Goal: Information Seeking & Learning: Learn about a topic

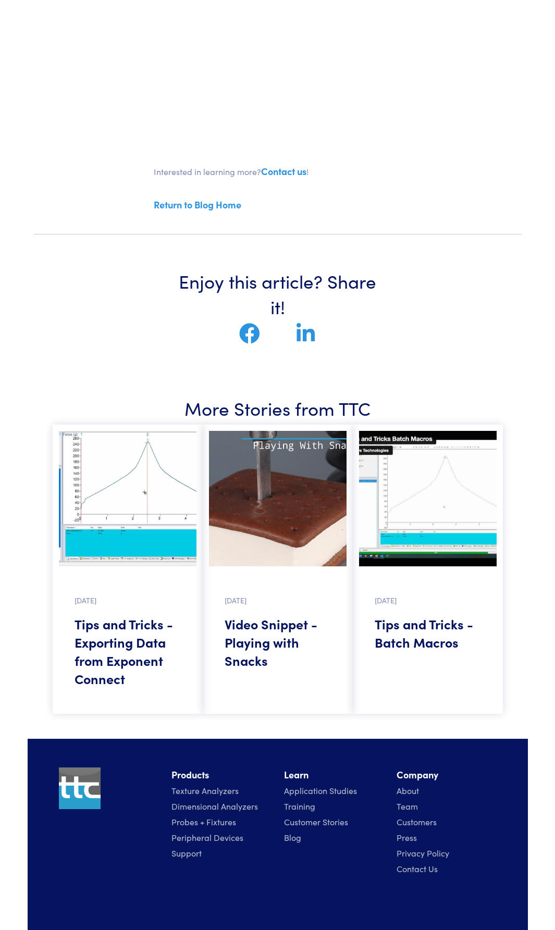
scroll to position [394, 0]
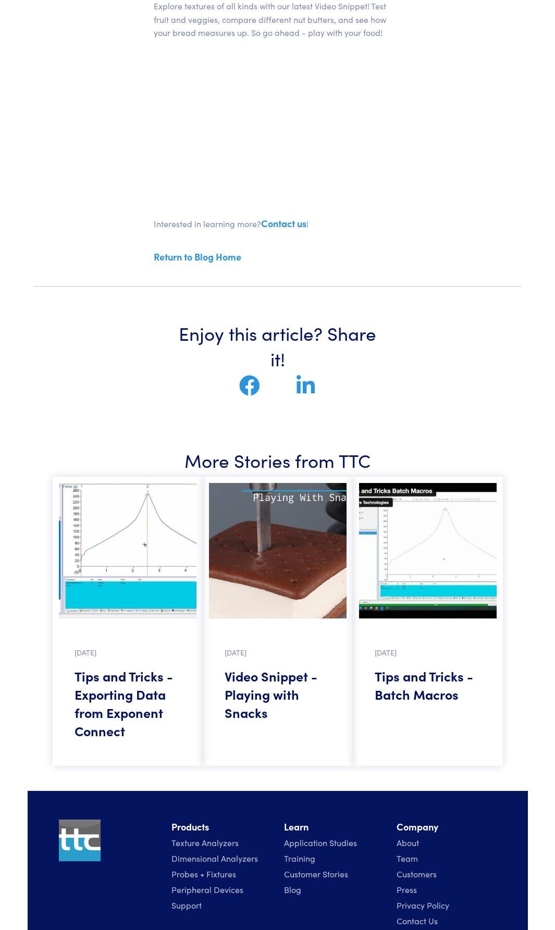
click at [138, 572] on img at bounding box center [128, 550] width 138 height 135
click at [140, 596] on img at bounding box center [128, 550] width 138 height 135
click at [135, 681] on h5 "Tips and Tricks - Exporting Data from Exponent Connect" at bounding box center [128, 703] width 106 height 73
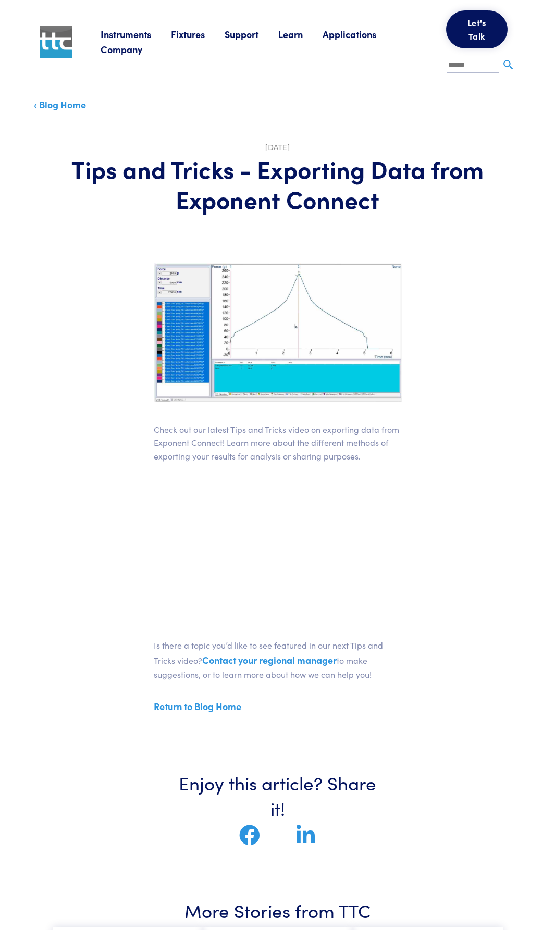
click at [298, 31] on link "Learn" at bounding box center [300, 34] width 44 height 13
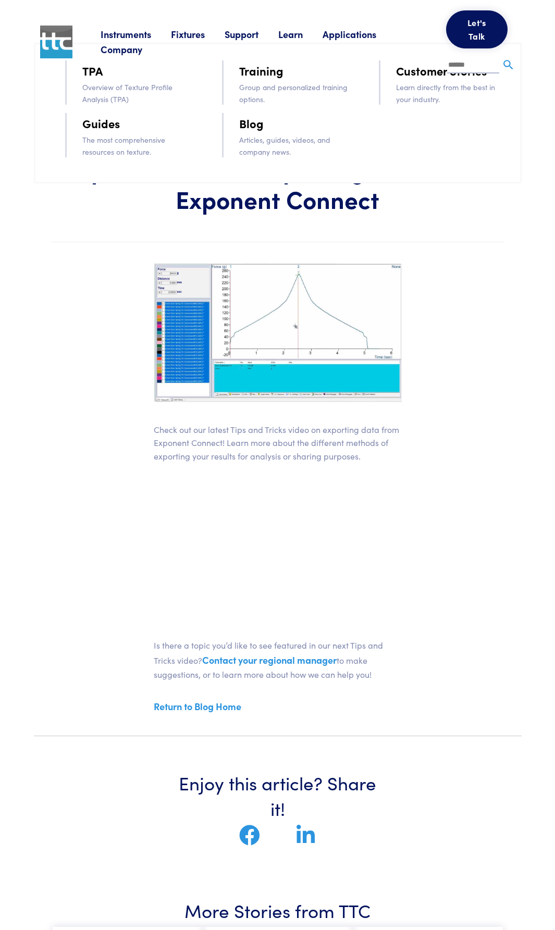
click at [282, 81] on div "Instruments Texture Analyzers Measure any physical product characteristic. TA.X…" at bounding box center [308, 42] width 415 height 84
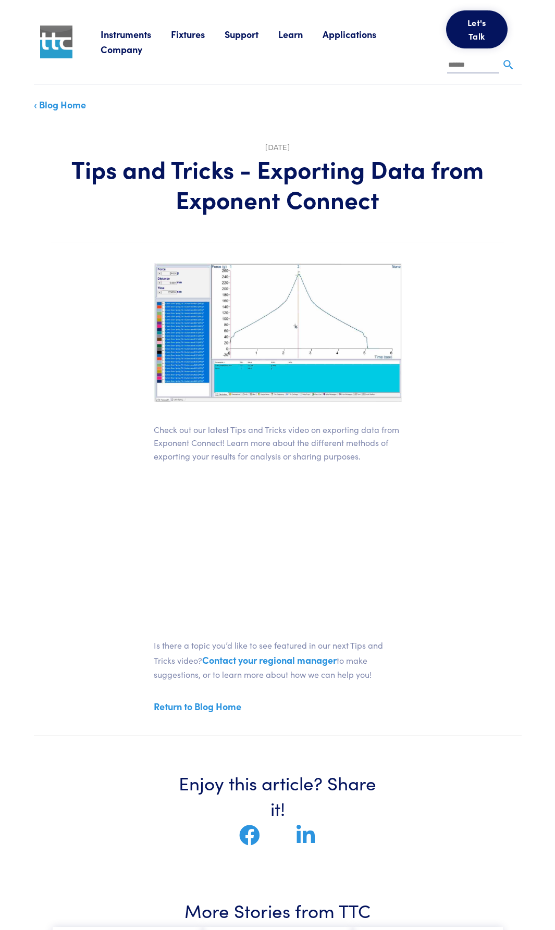
click at [283, 36] on link "Learn" at bounding box center [300, 34] width 44 height 13
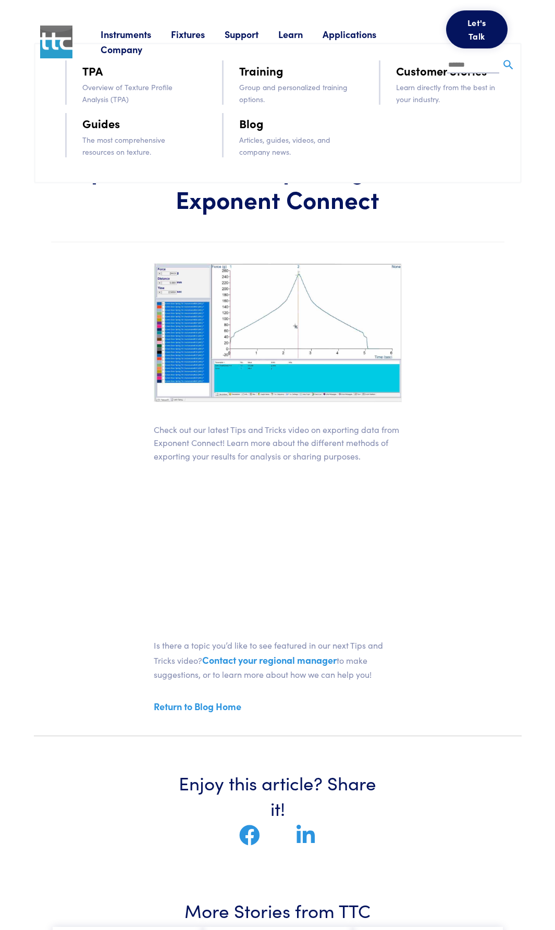
click at [277, 127] on li "Blog" at bounding box center [294, 123] width 110 height 21
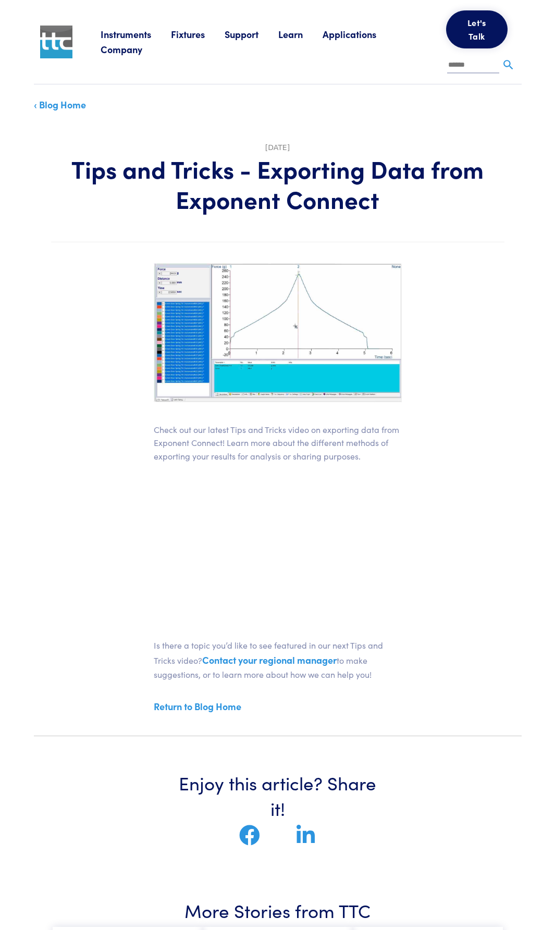
click at [296, 23] on div "Instruments Texture Analyzers Measure any physical product characteristic. TA.X…" at bounding box center [308, 42] width 415 height 84
click at [294, 31] on link "Learn" at bounding box center [300, 34] width 44 height 13
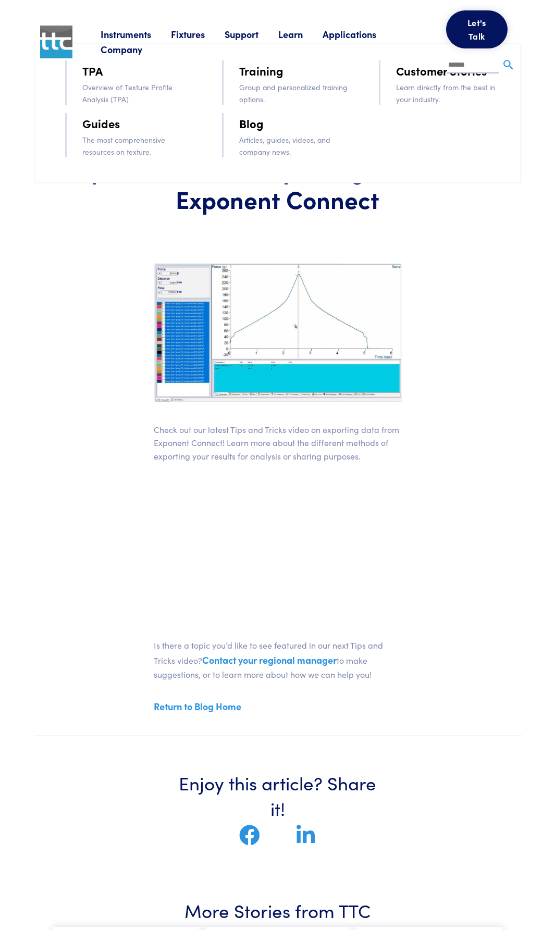
click at [254, 133] on li "Blog" at bounding box center [294, 123] width 110 height 21
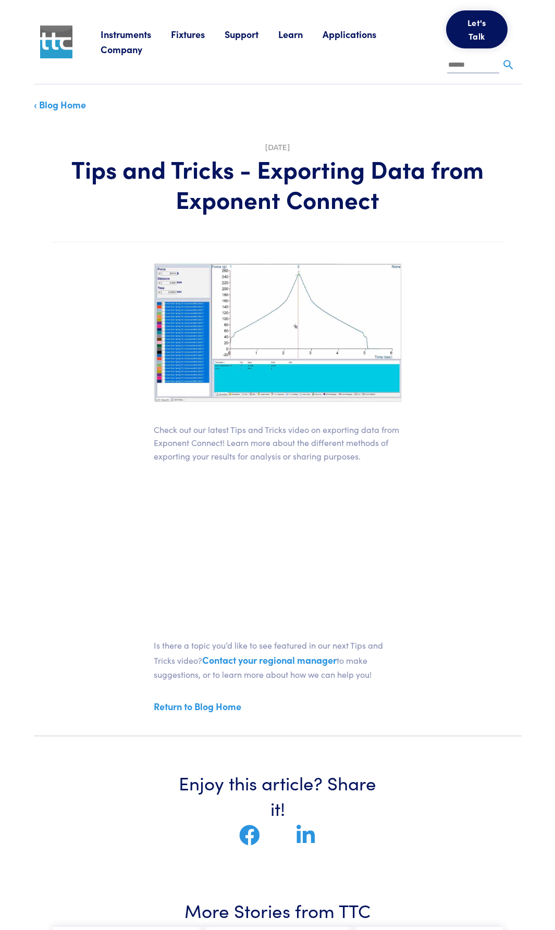
click at [254, 149] on div "Feb 22, 2024 Tips and Tricks - Exporting Data from Exponent Connect" at bounding box center [277, 177] width 453 height 72
click at [288, 31] on link "Learn" at bounding box center [300, 34] width 44 height 13
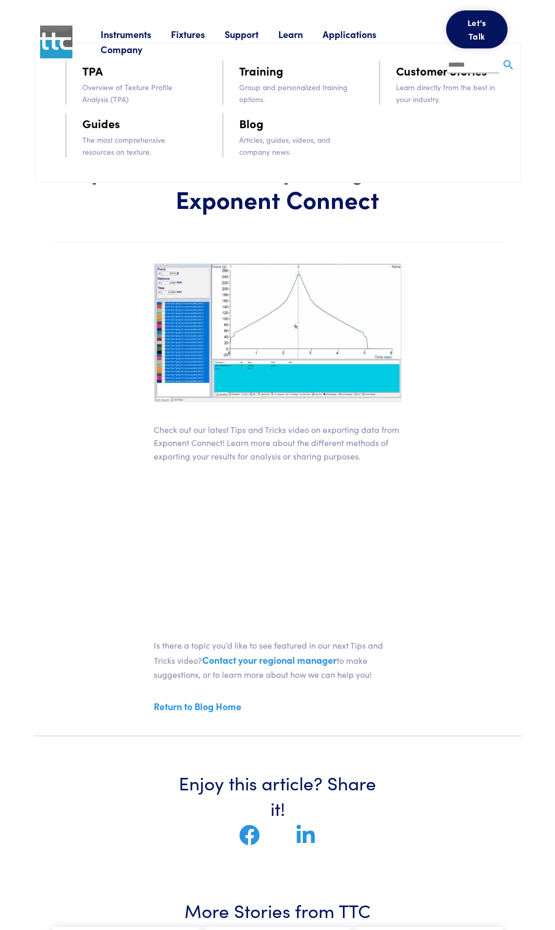
click at [257, 141] on p "Articles, guides, videos, and company news." at bounding box center [294, 145] width 110 height 23
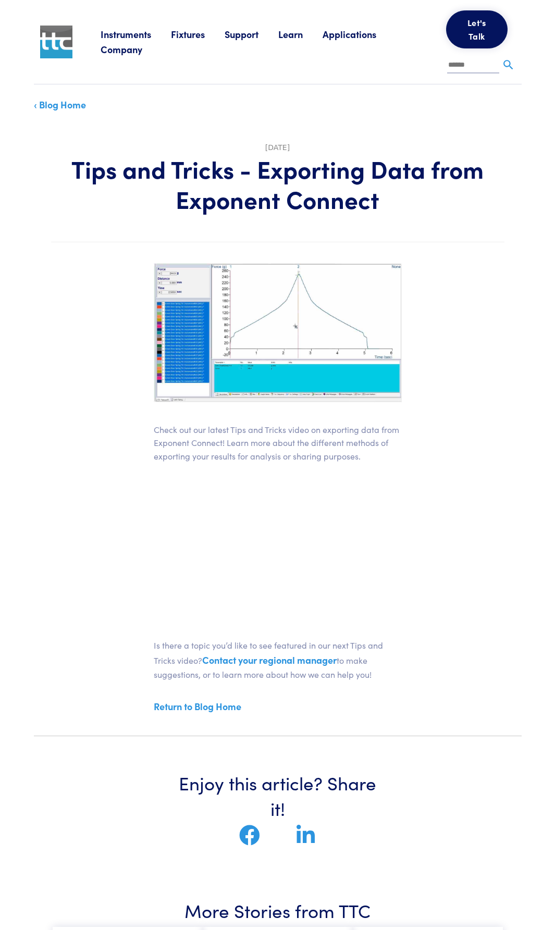
click at [289, 23] on div "Instruments Texture Analyzers Measure any physical product characteristic. TA.X…" at bounding box center [308, 42] width 415 height 84
click at [289, 33] on link "Learn" at bounding box center [300, 34] width 44 height 13
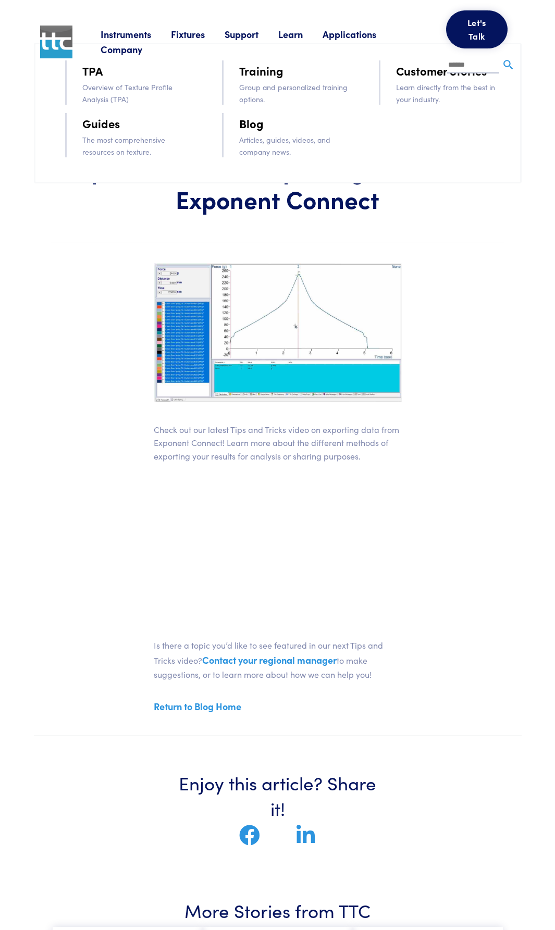
click at [252, 124] on link "Blog" at bounding box center [251, 123] width 24 height 18
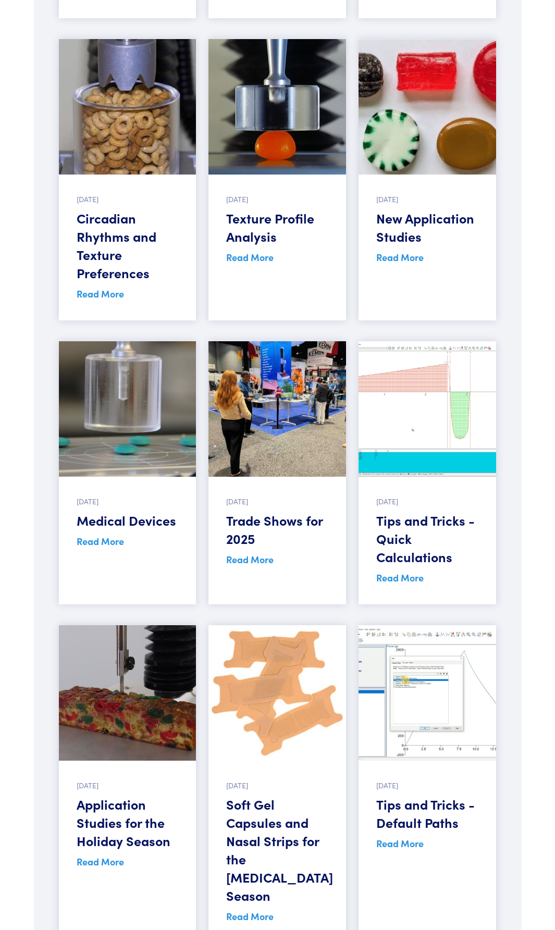
scroll to position [1046, 0]
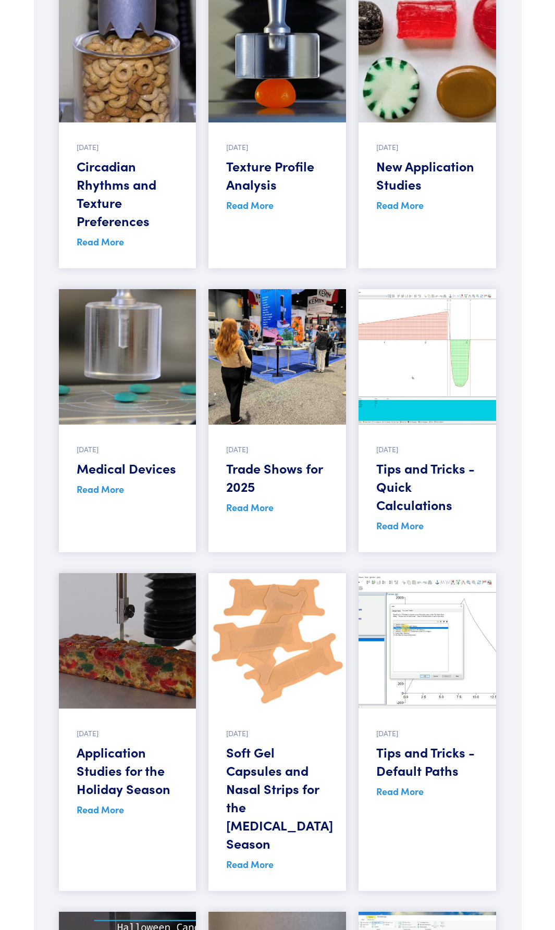
click at [409, 411] on img at bounding box center [428, 356] width 138 height 135
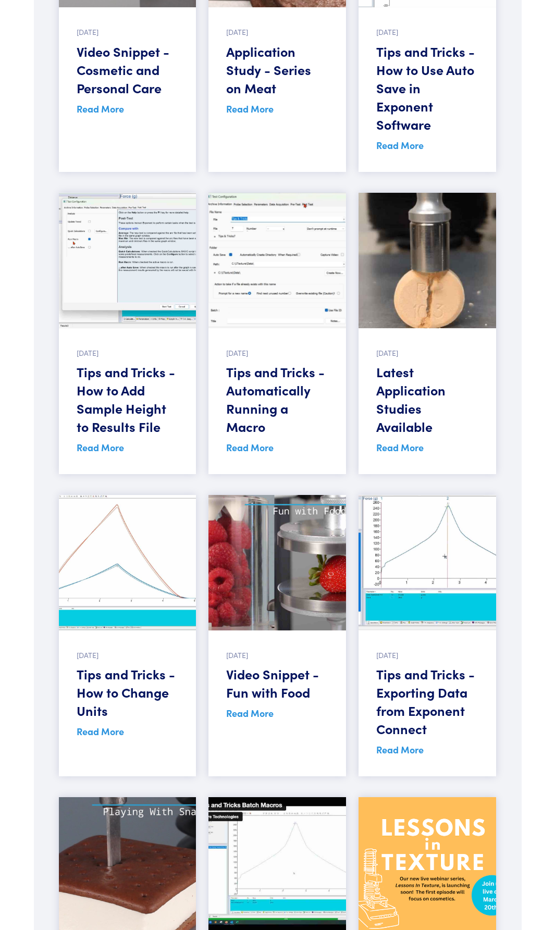
scroll to position [2957, 0]
click at [104, 440] on link "Read More" at bounding box center [100, 446] width 47 height 13
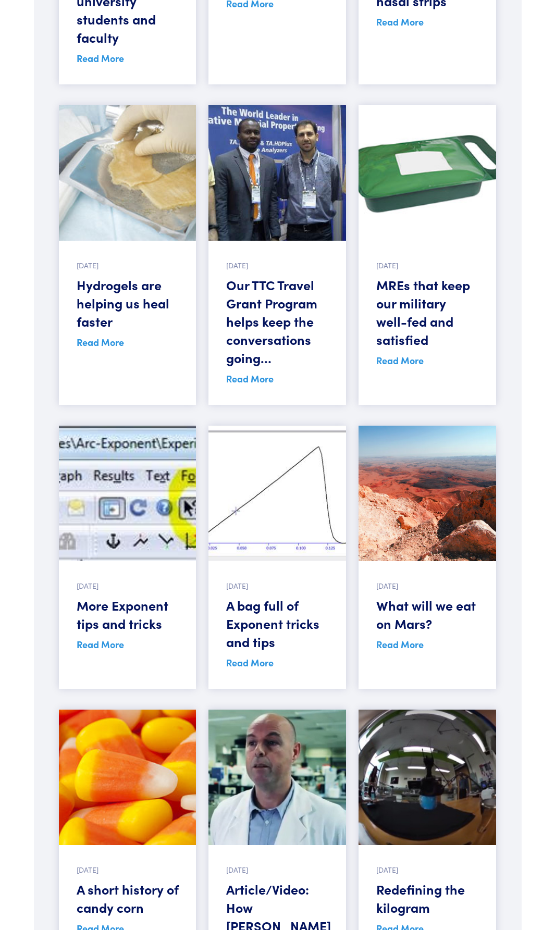
scroll to position [13744, 0]
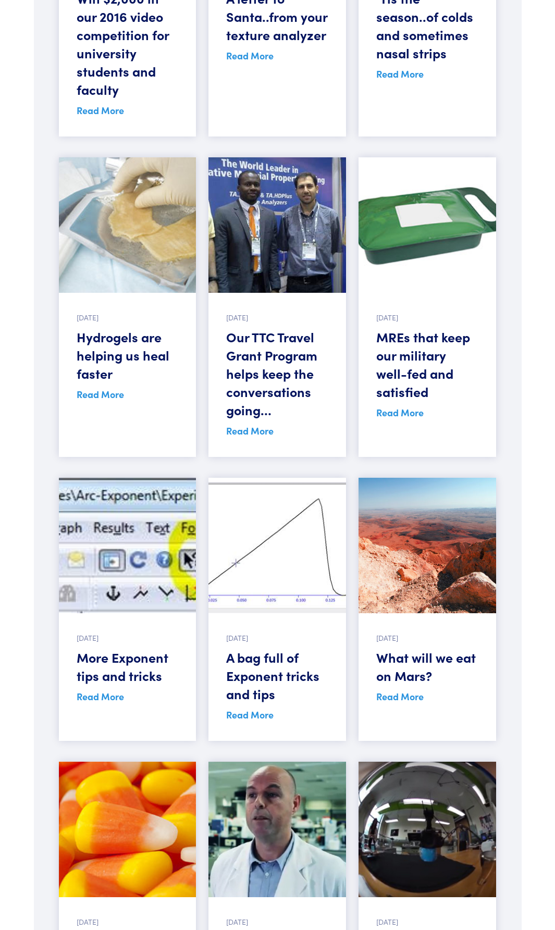
click at [272, 648] on h5 "A bag full of Exponent tricks and tips" at bounding box center [277, 675] width 102 height 55
click at [272, 522] on img at bounding box center [277, 545] width 138 height 135
click at [251, 648] on h5 "A bag full of Exponent tricks and tips" at bounding box center [277, 675] width 102 height 55
click at [257, 668] on div "30 October 2015 A bag full of Exponent tricks and tips Read More" at bounding box center [277, 677] width 138 height 128
click at [257, 648] on h5 "A bag full of Exponent tricks and tips" at bounding box center [277, 675] width 102 height 55
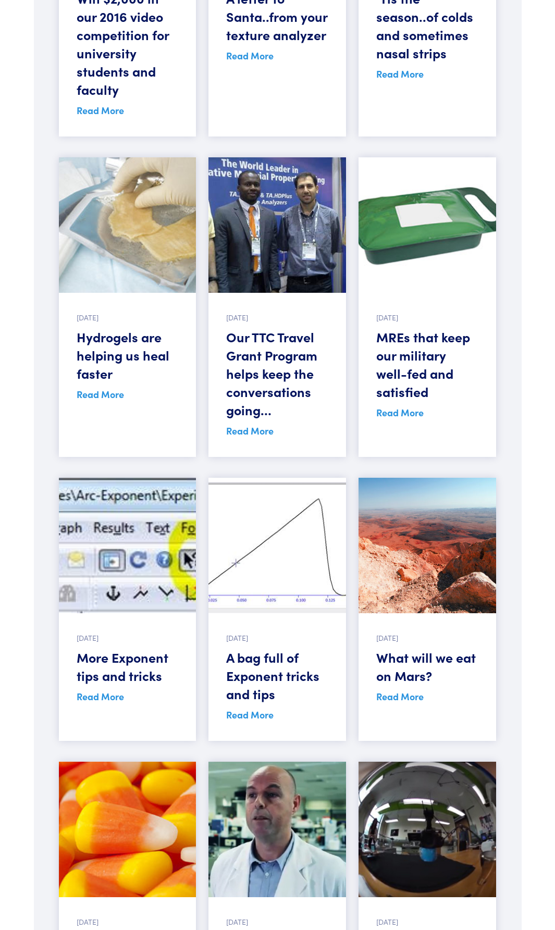
click at [258, 708] on link "Read More" at bounding box center [249, 714] width 47 height 13
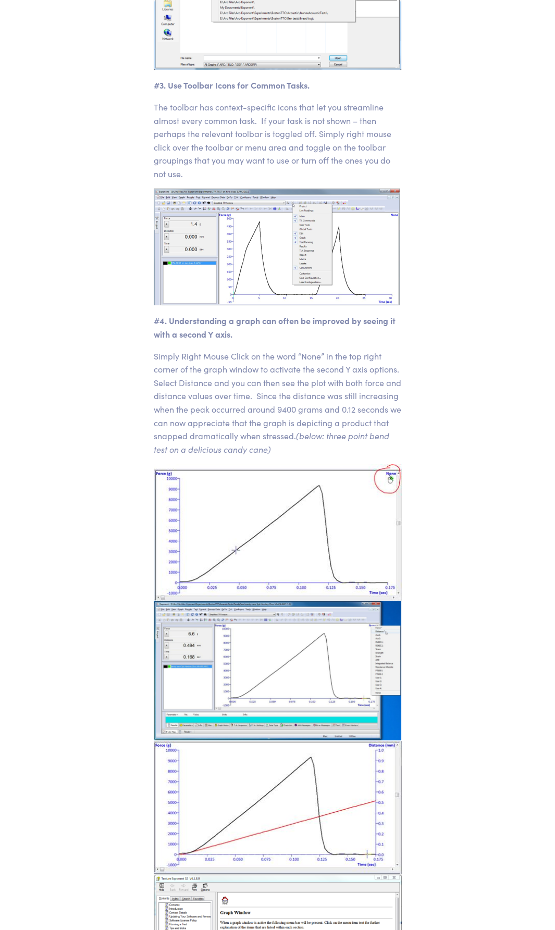
scroll to position [942, 0]
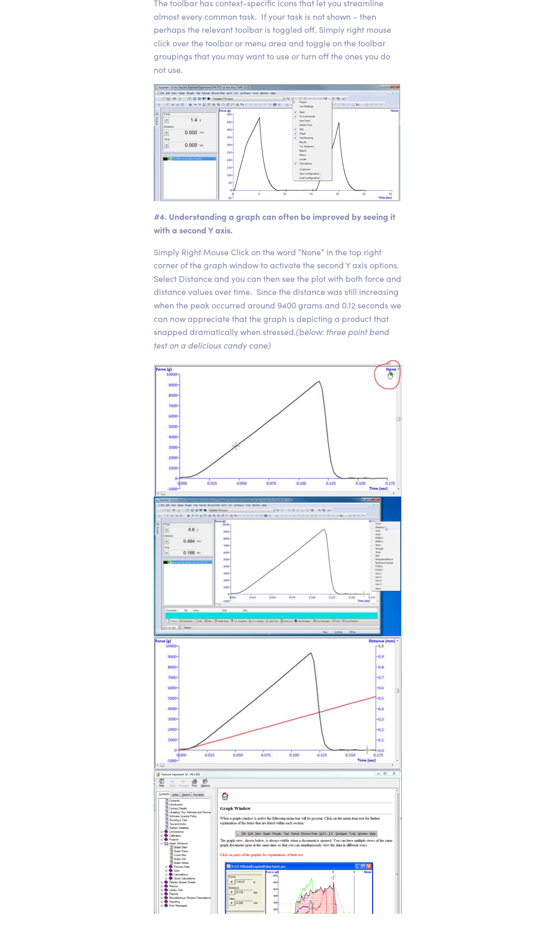
drag, startPoint x: 133, startPoint y: 550, endPoint x: 84, endPoint y: 516, distance: 59.6
click at [84, 516] on article "Oct 30, 2015 A bag full of Exponent tricks and tips Our Exponent software is on…" at bounding box center [278, 65] width 488 height 1774
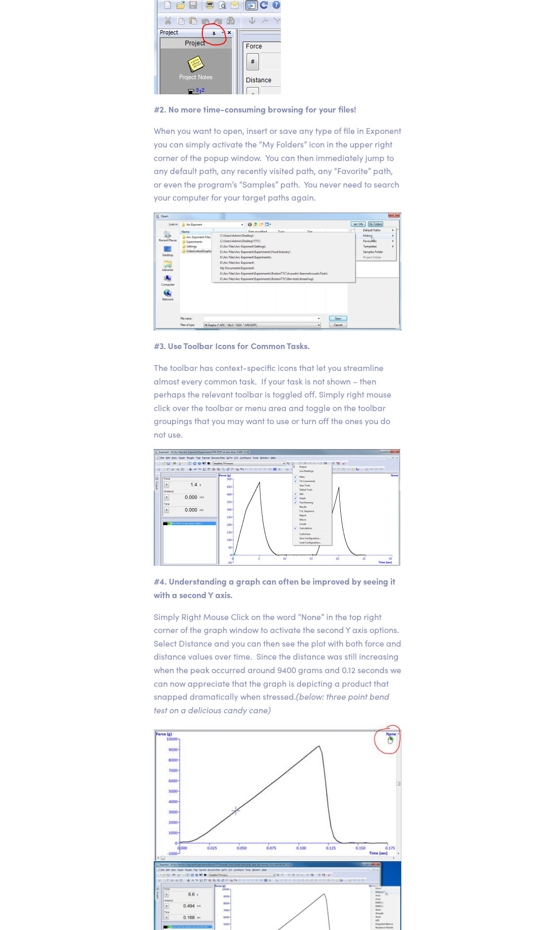
scroll to position [0, 0]
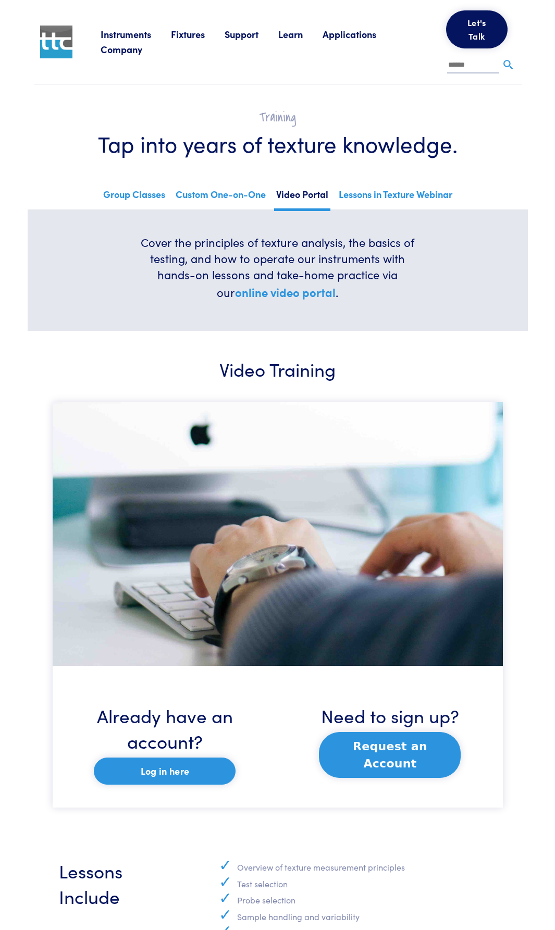
scroll to position [208, 0]
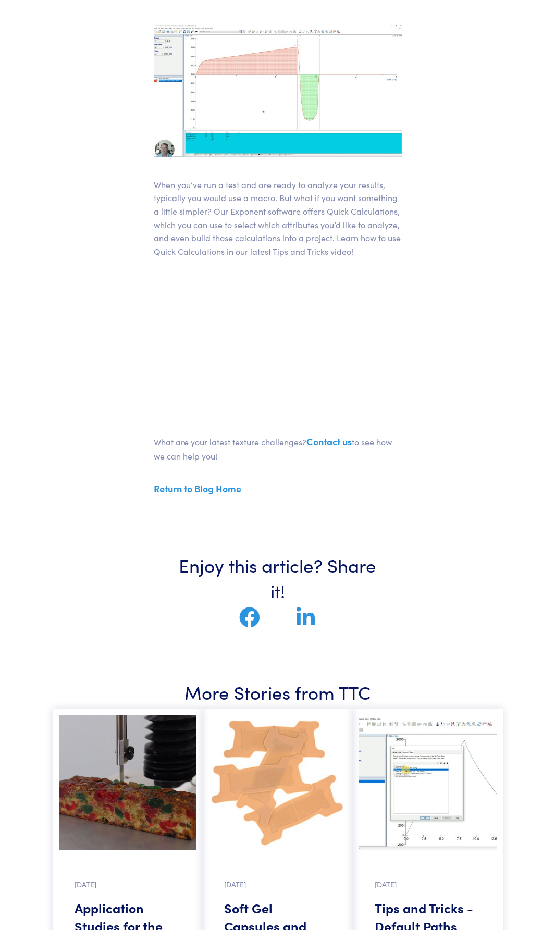
scroll to position [261, 0]
